Goal: Task Accomplishment & Management: Use online tool/utility

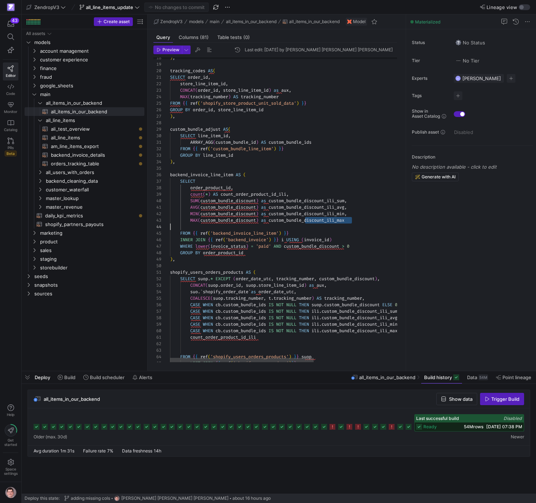
scroll to position [13, 0]
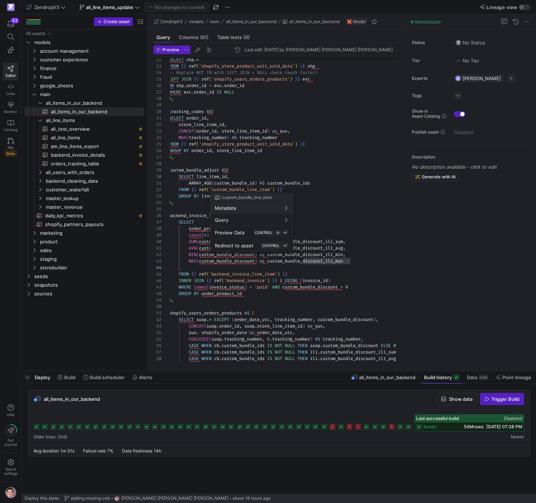
click at [254, 177] on div at bounding box center [268, 251] width 536 height 503
click at [258, 191] on div at bounding box center [268, 251] width 536 height 503
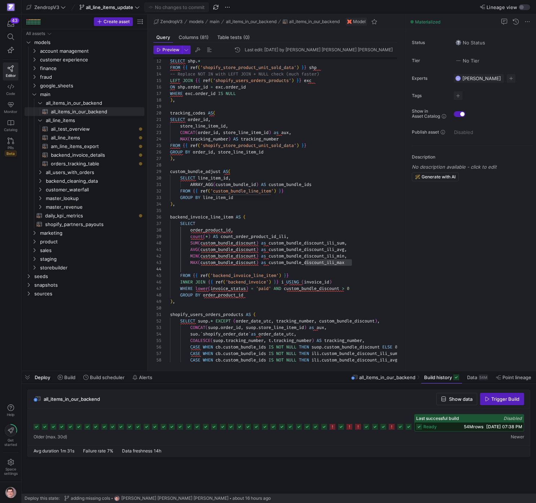
click at [248, 191] on div at bounding box center [268, 251] width 536 height 503
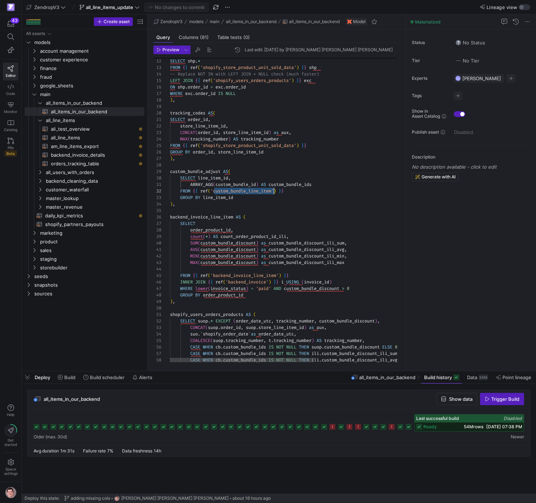
drag, startPoint x: 26, startPoint y: 277, endPoint x: 224, endPoint y: 177, distance: 220.8
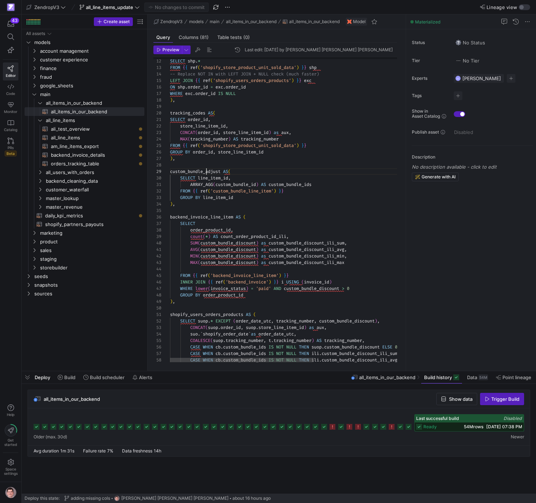
scroll to position [52, 52]
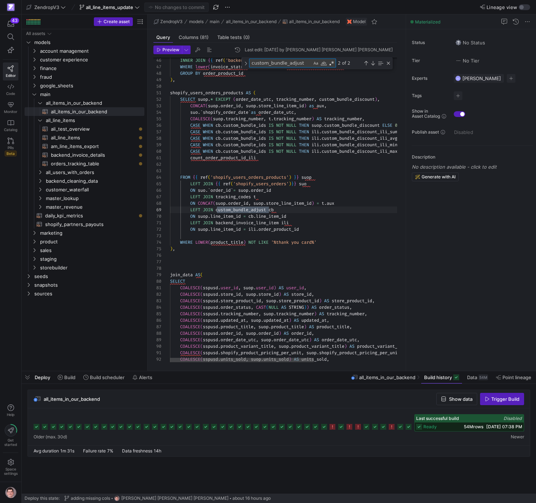
click at [267, 217] on div "CASE WHEN cb . custom_bundle_ids IS NOT NULL THEN ili . custom_bundle_discount_…" at bounding box center [354, 388] width 369 height 1271
click at [9, 38] on icon at bounding box center [10, 37] width 7 height 7
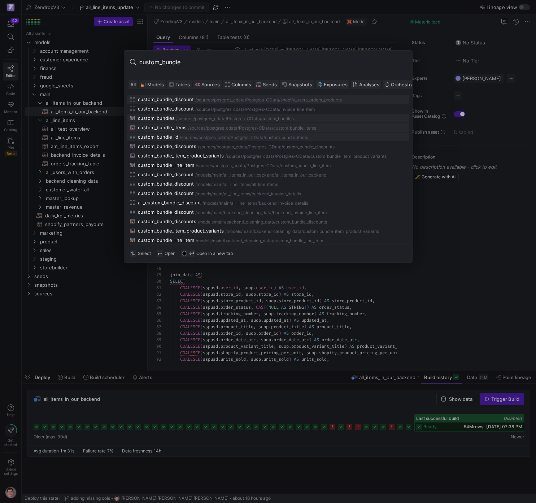
type input "custom_bundle"
click at [185, 118] on div "/sources/" at bounding box center [185, 118] width 19 height 5
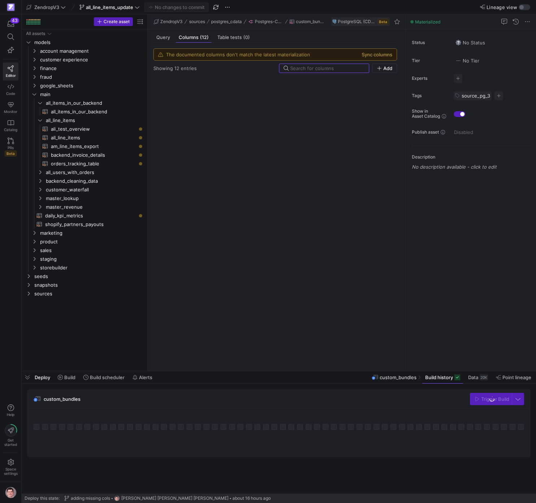
scroll to position [161, 0]
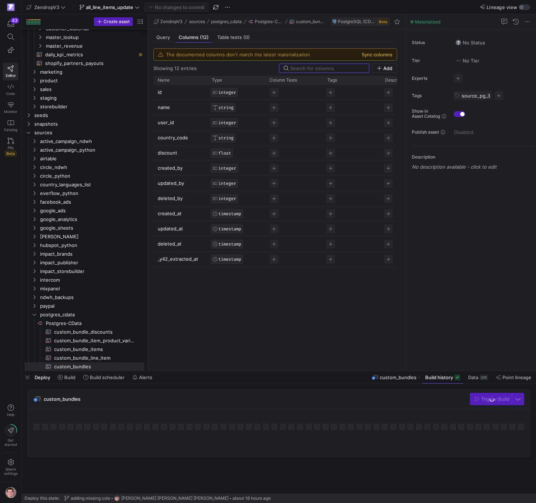
click at [374, 53] on button "Sync columns" at bounding box center [377, 55] width 31 height 6
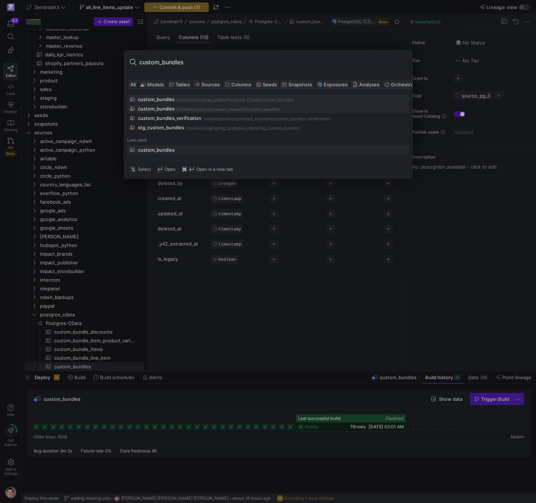
type input "custom_bundles"
click at [275, 111] on div "/custom_bundles" at bounding box center [263, 109] width 34 height 5
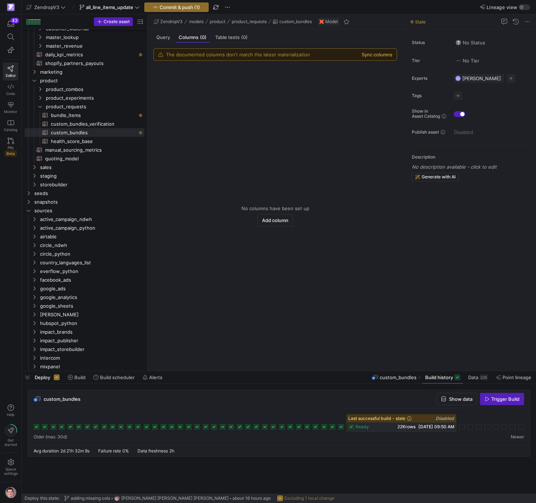
click at [390, 53] on button "Sync columns" at bounding box center [377, 55] width 31 height 6
